Goal: Transaction & Acquisition: Purchase product/service

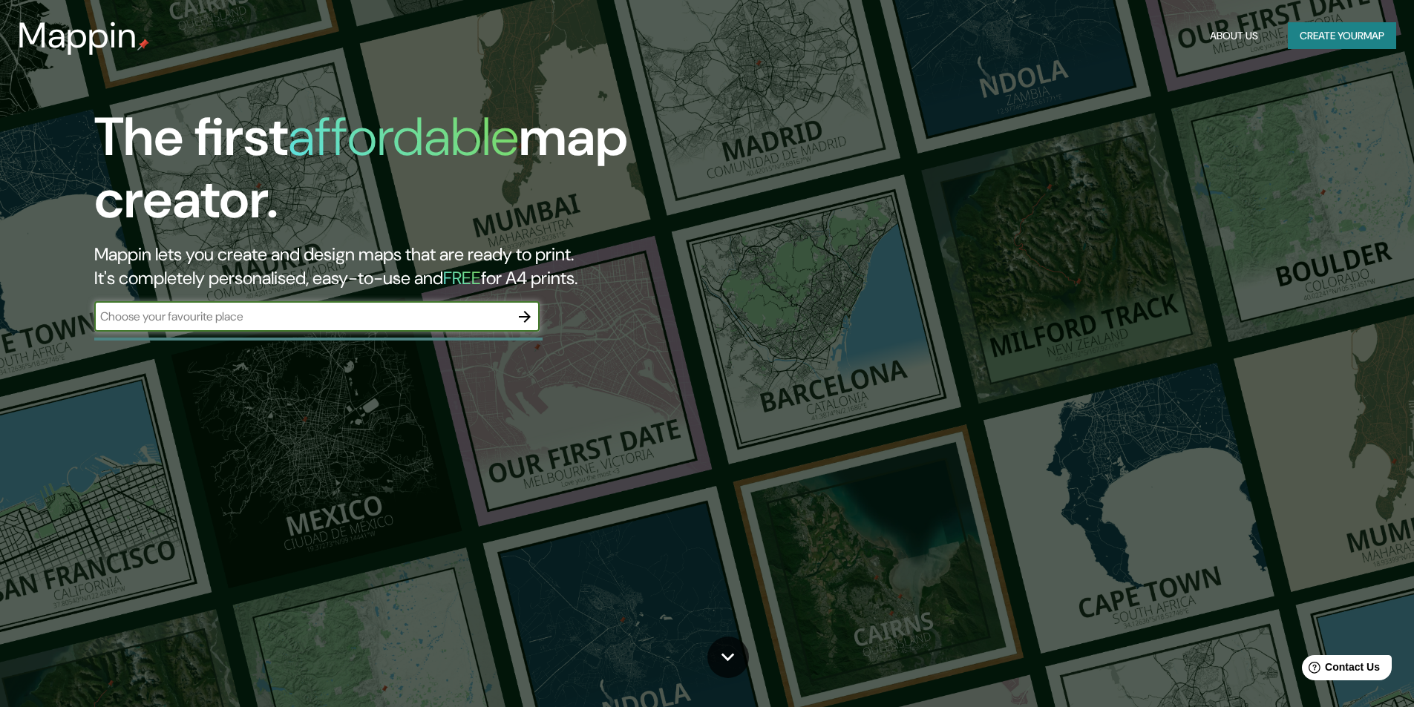
click at [342, 327] on div "​" at bounding box center [316, 317] width 445 height 30
type input "lima"
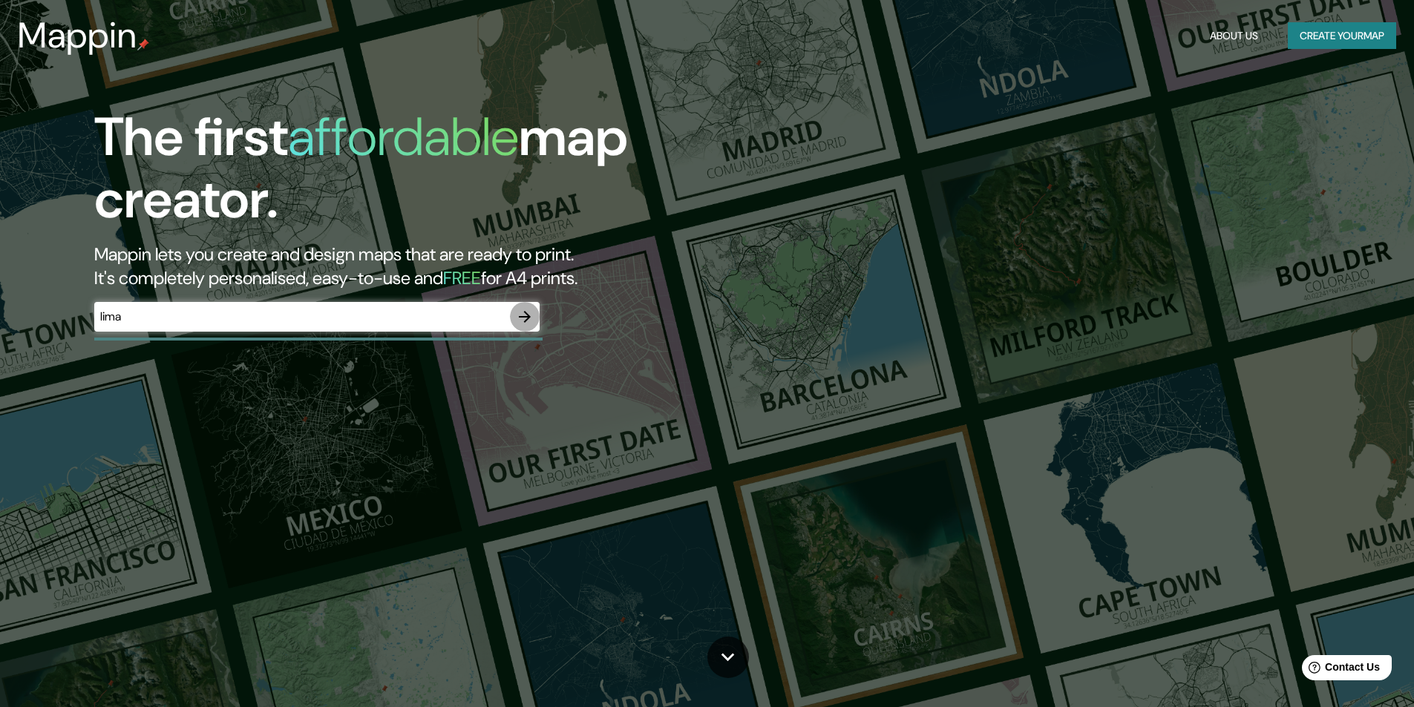
click at [514, 321] on button "button" at bounding box center [525, 317] width 30 height 30
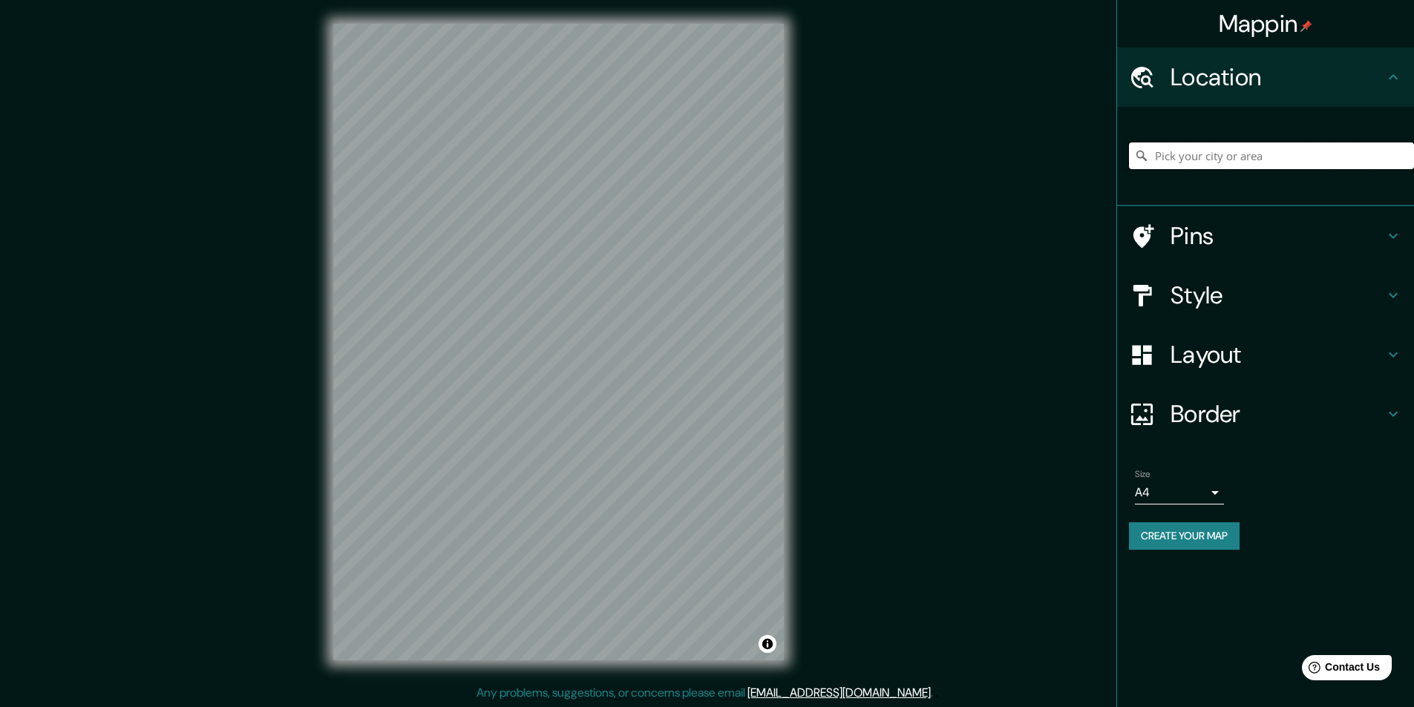
click at [1245, 159] on input "Pick your city or area" at bounding box center [1271, 156] width 285 height 27
click at [1197, 283] on h4 "Style" at bounding box center [1278, 296] width 214 height 30
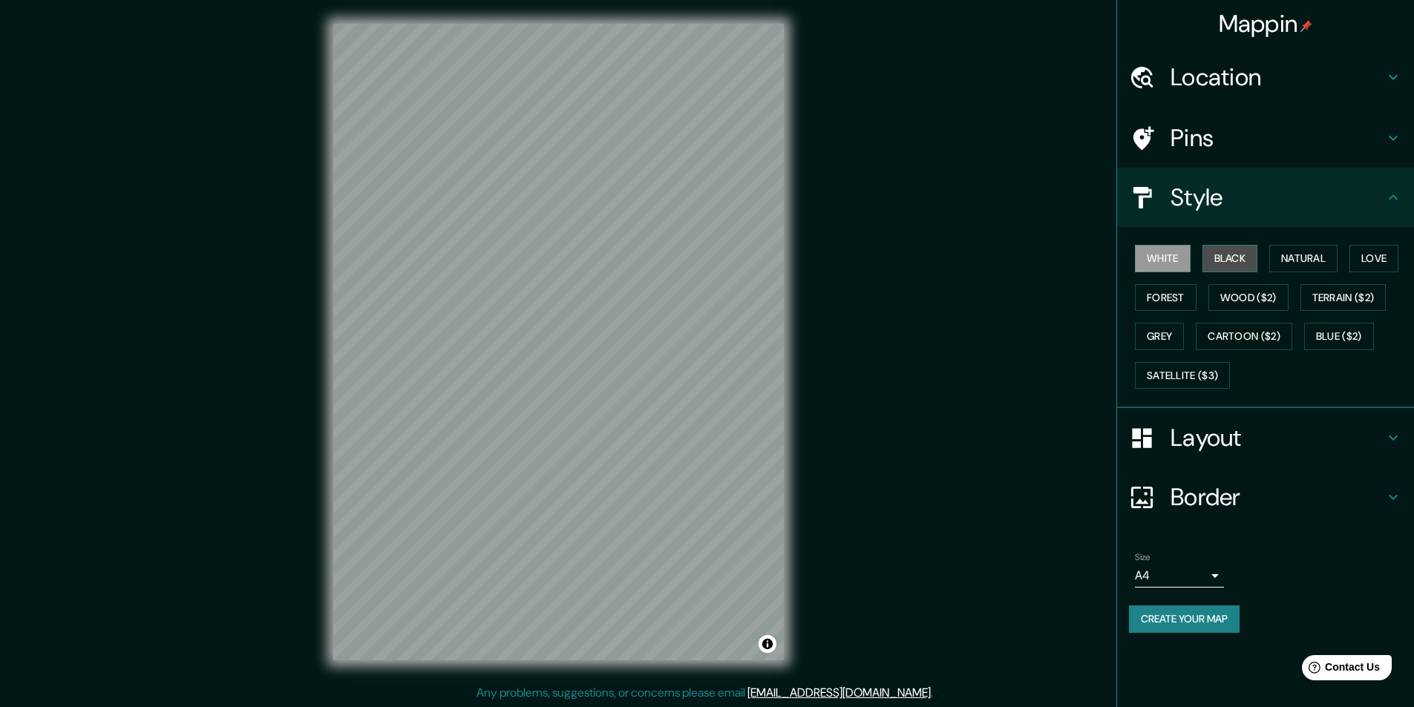
click at [1230, 258] on button "Black" at bounding box center [1230, 258] width 56 height 27
click at [1244, 68] on h4 "Location" at bounding box center [1278, 77] width 214 height 30
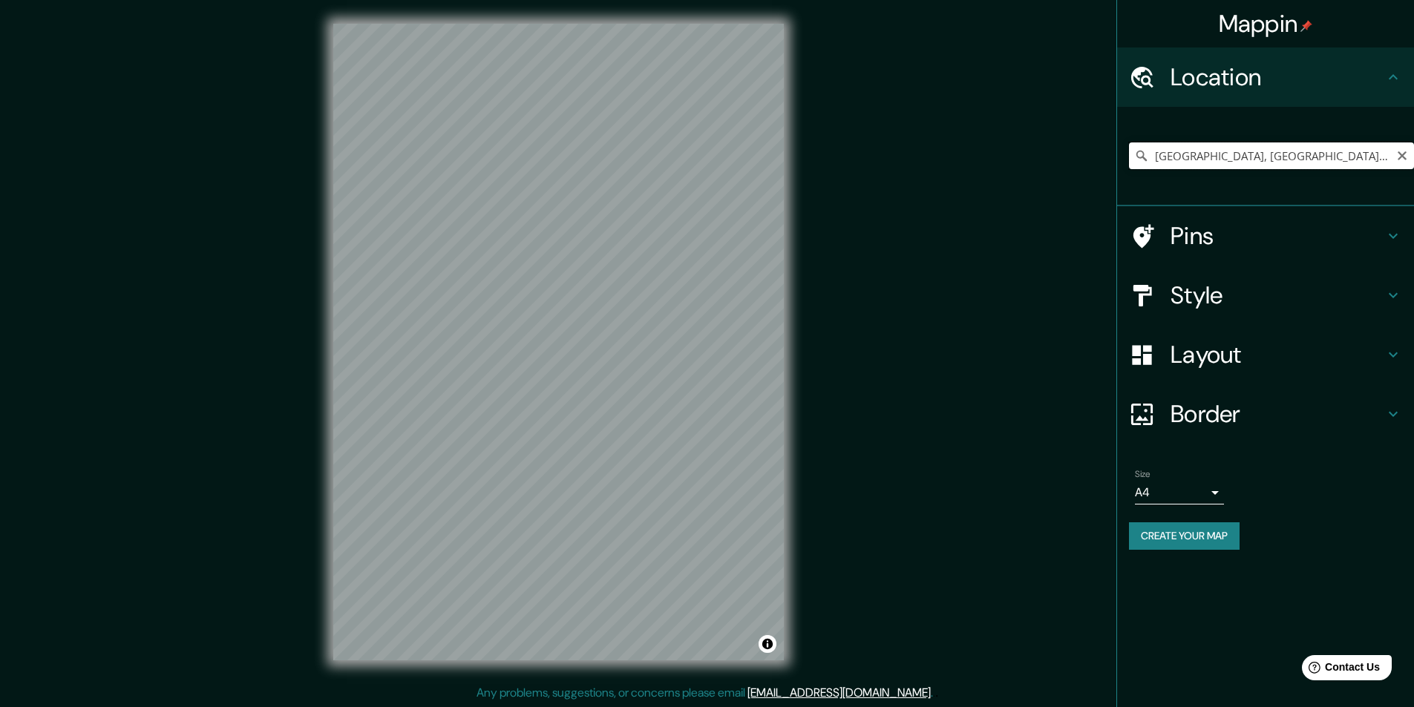
click at [1211, 158] on input "Lima, Provincia de Lima, Perú" at bounding box center [1271, 156] width 285 height 27
drag, startPoint x: 1394, startPoint y: 154, endPoint x: 1136, endPoint y: 162, distance: 257.7
click at [1137, 162] on div "Lima, Provincia de Lima, Perú" at bounding box center [1271, 156] width 285 height 27
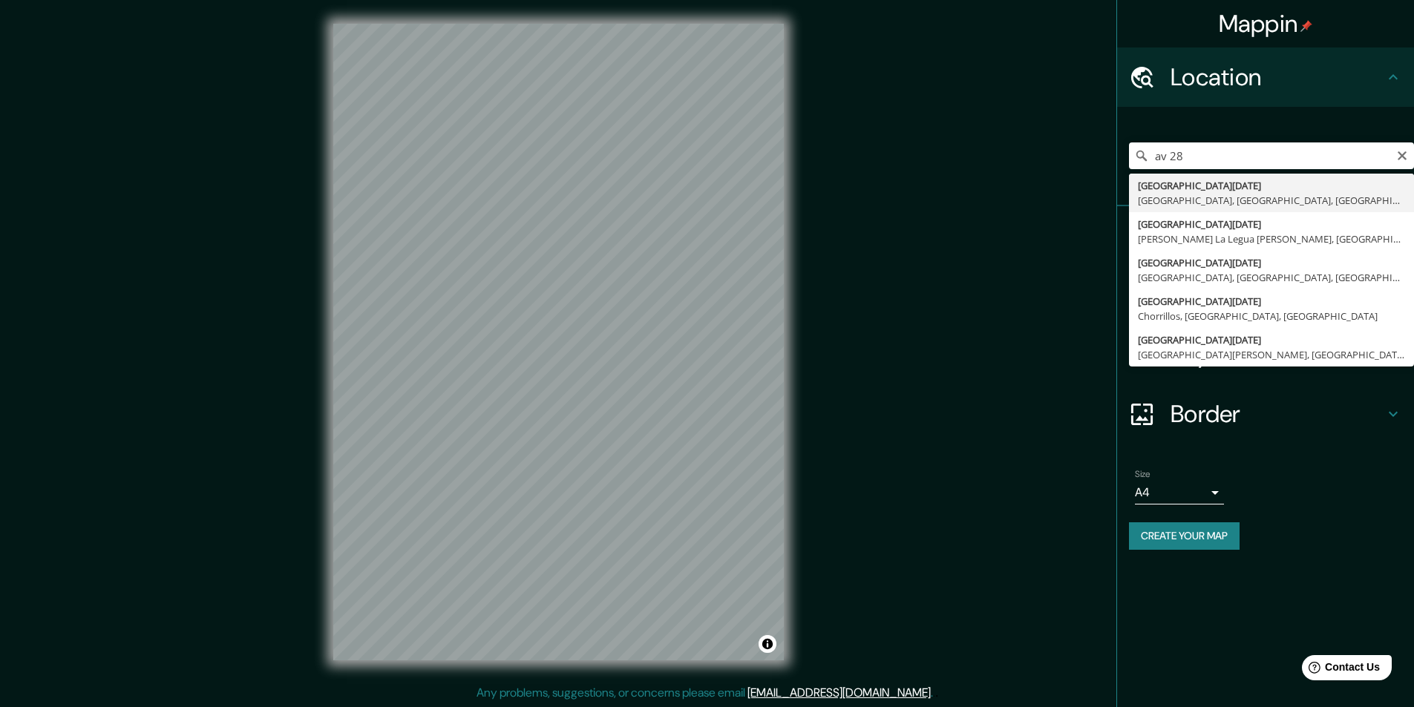
type input "Avenida 28 de Julio, Lima, Provincia de Lima, Perú"
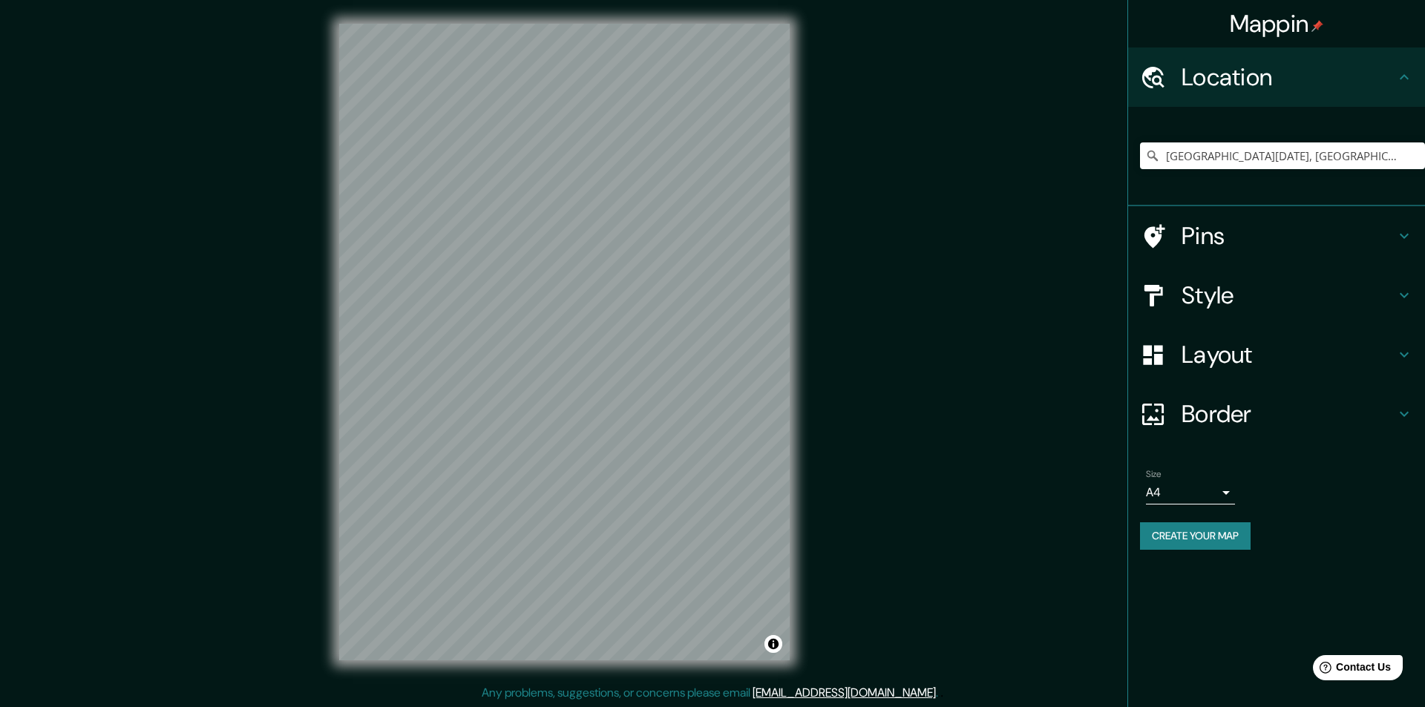
click at [1187, 502] on body "Mappin Location Avenida 28 de Julio, Lima, Provincia de Lima, Perú Pins Style L…" at bounding box center [712, 353] width 1425 height 707
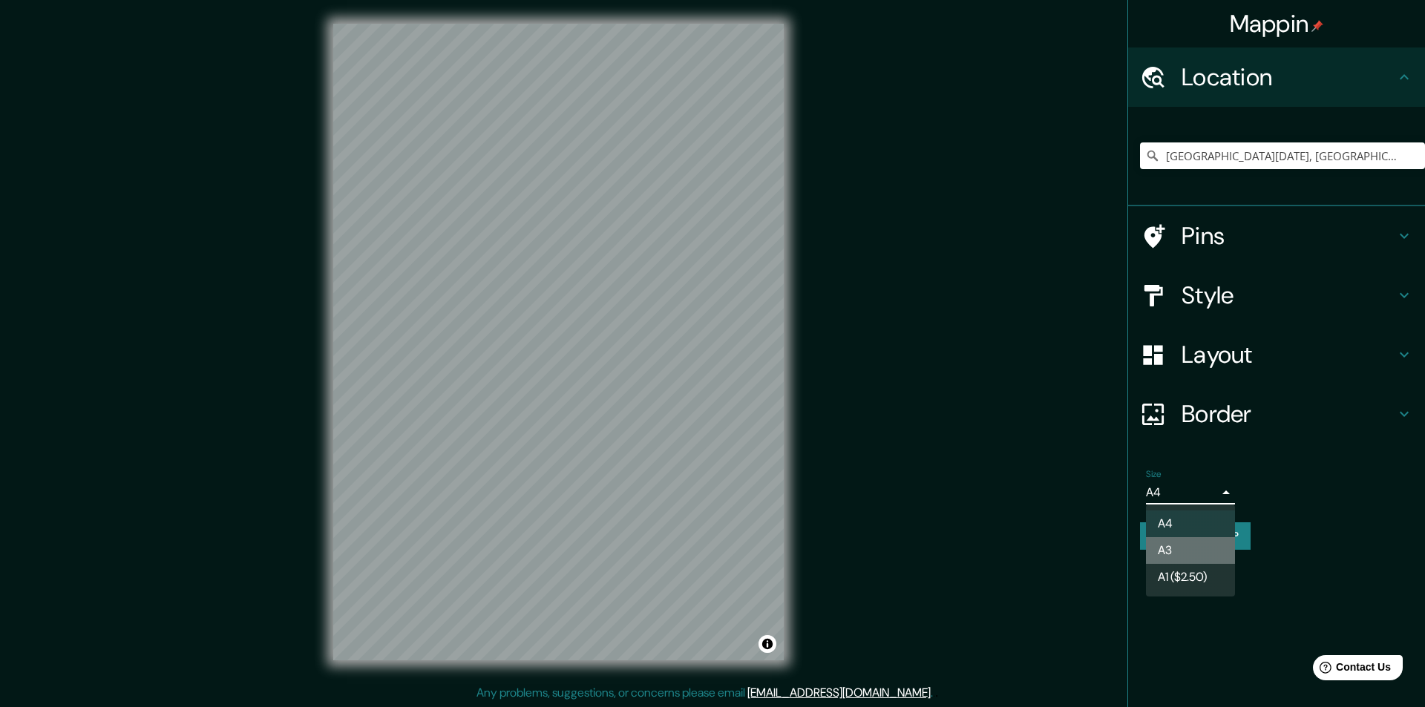
click at [1182, 552] on li "A3" at bounding box center [1190, 550] width 89 height 27
type input "a4"
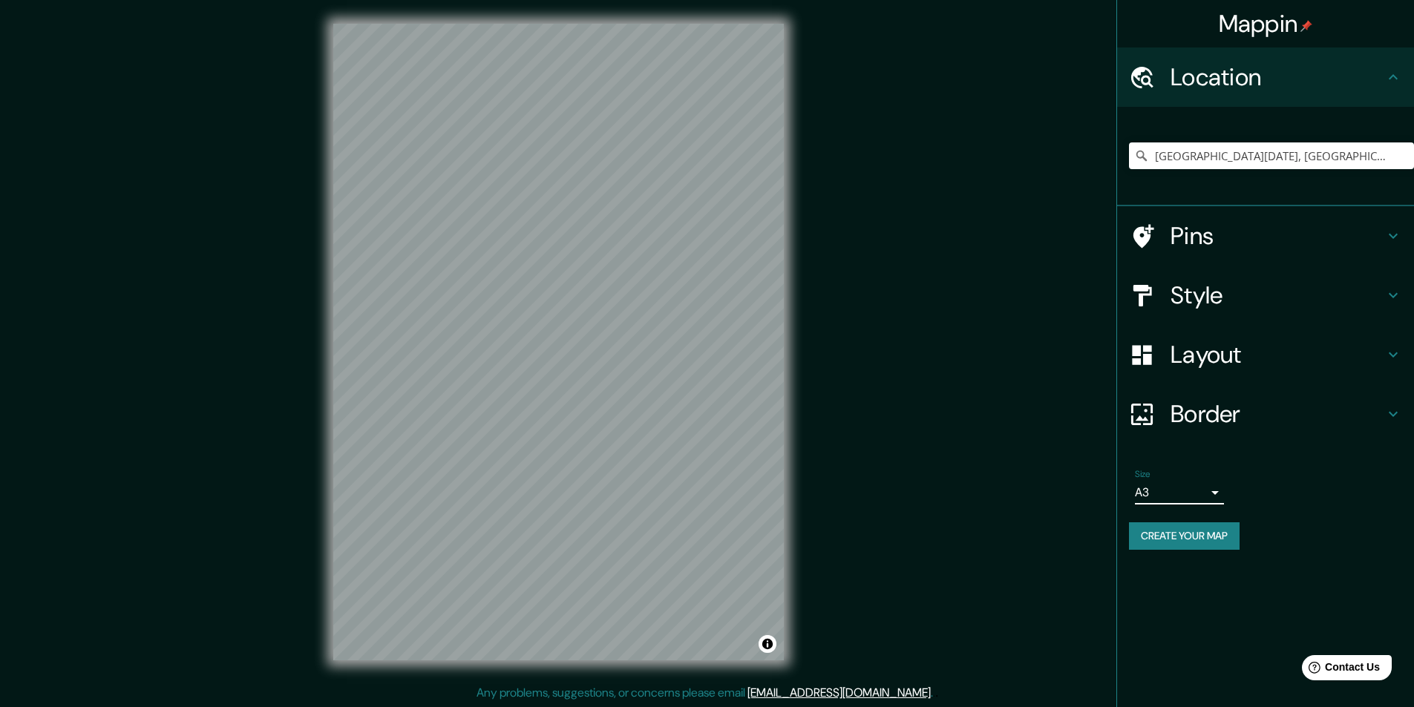
click at [1190, 537] on button "Create your map" at bounding box center [1184, 536] width 111 height 27
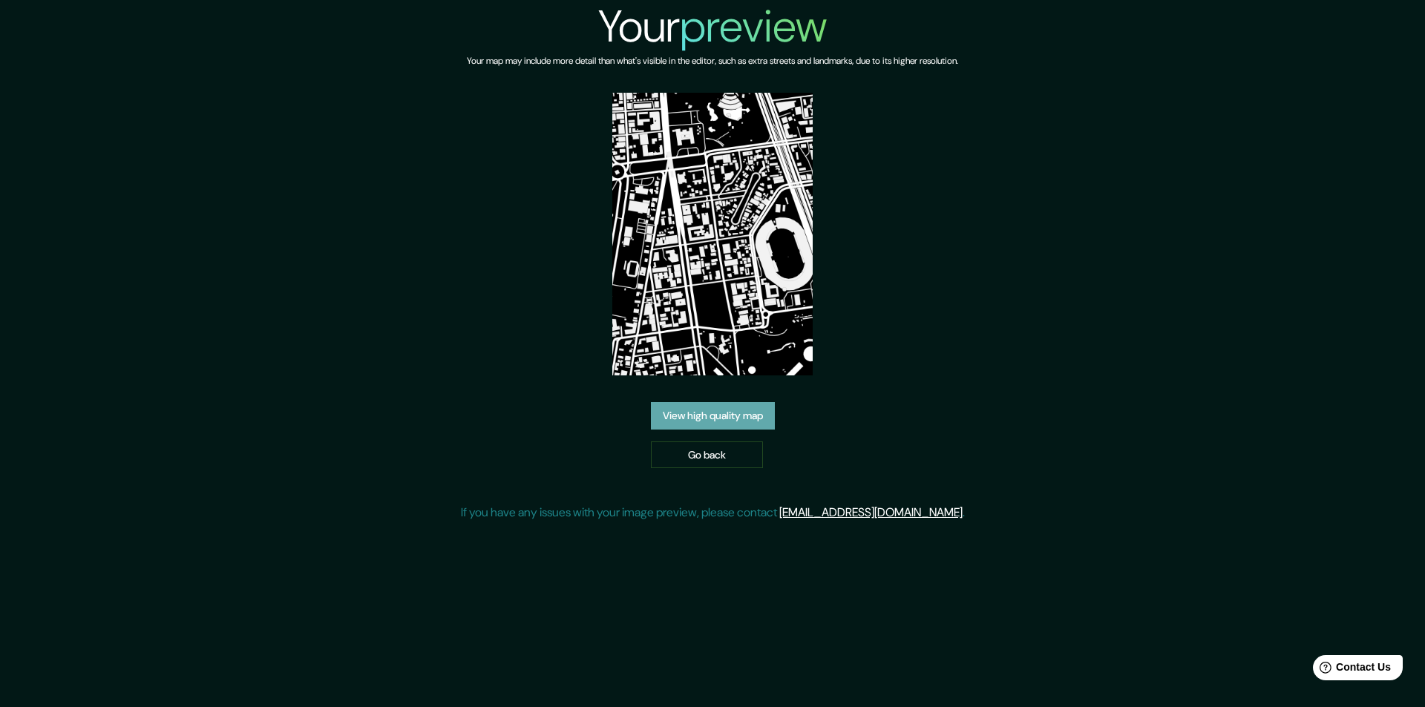
click at [715, 416] on link "View high quality map" at bounding box center [713, 415] width 124 height 27
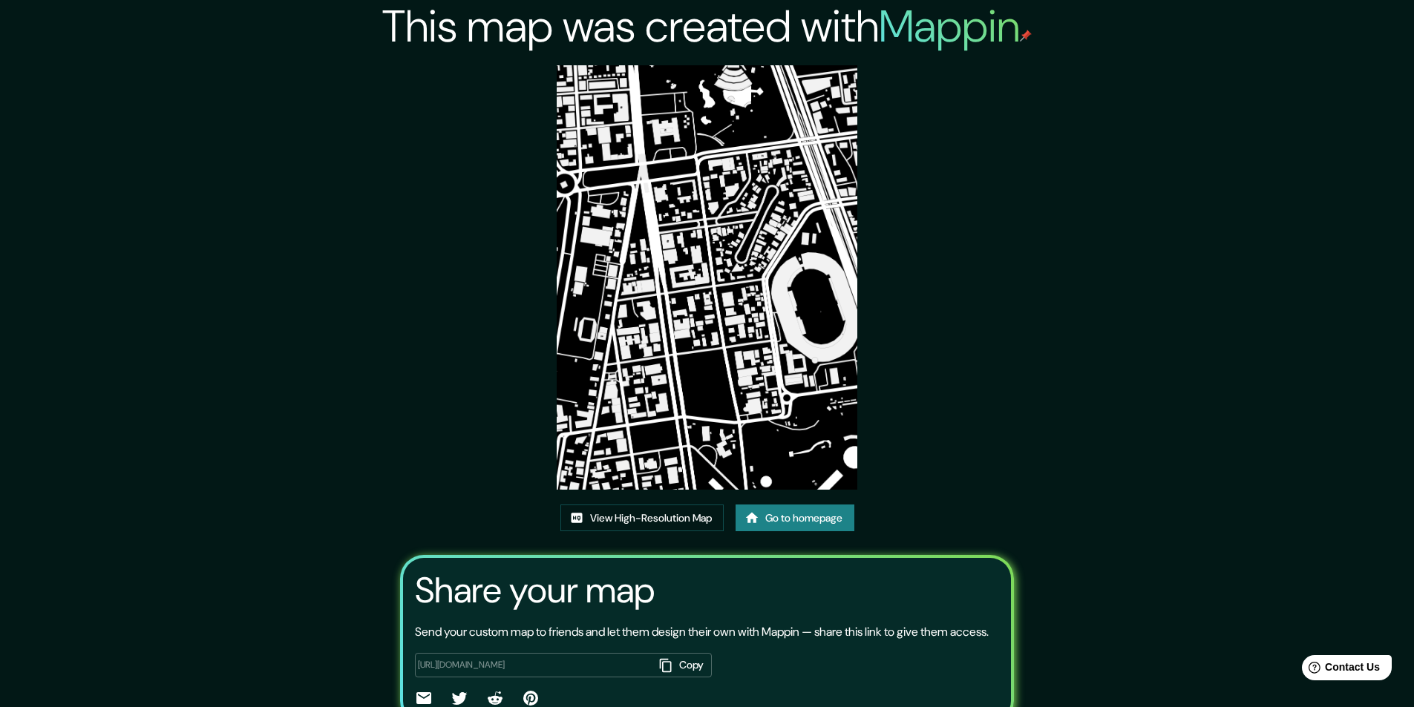
click at [711, 289] on img at bounding box center [707, 277] width 300 height 425
click at [740, 305] on img at bounding box center [707, 277] width 300 height 425
click at [710, 138] on img at bounding box center [707, 277] width 300 height 425
click at [658, 515] on link "View High-Resolution Map" at bounding box center [641, 518] width 163 height 27
